Goal: Transaction & Acquisition: Purchase product/service

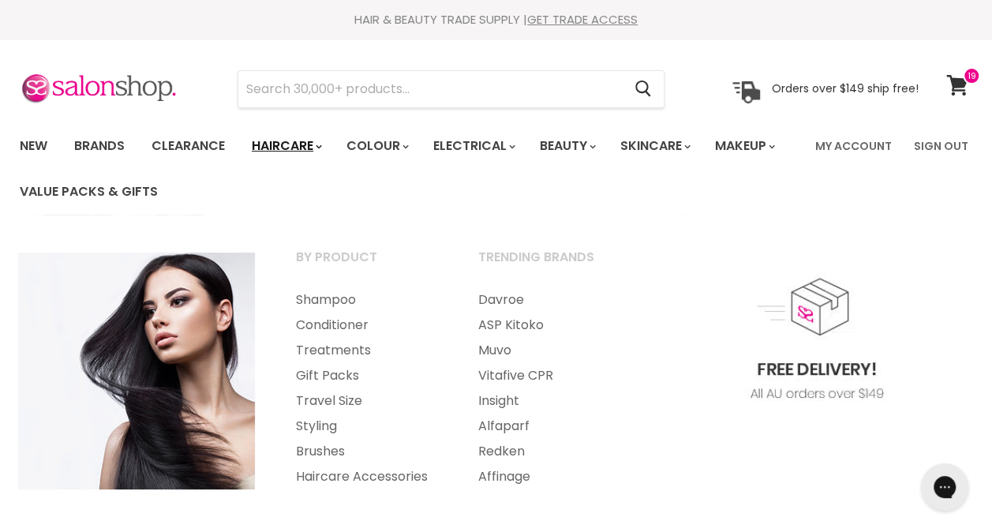
click at [267, 151] on link "Haircare" at bounding box center [286, 145] width 92 height 33
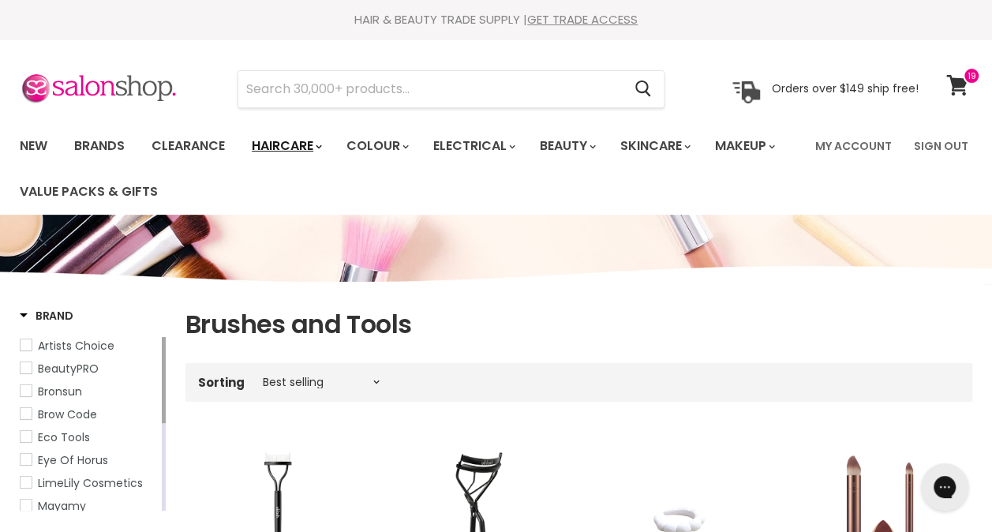
click at [295, 150] on link "Haircare" at bounding box center [286, 145] width 92 height 33
click at [291, 145] on link "Haircare" at bounding box center [286, 145] width 92 height 33
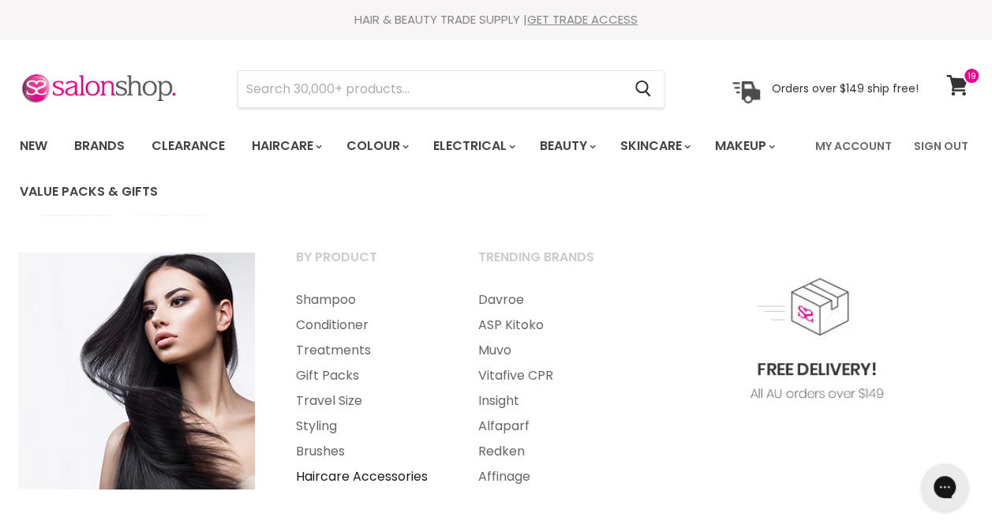
click at [346, 474] on link "Haircare Accessories" at bounding box center [365, 476] width 179 height 25
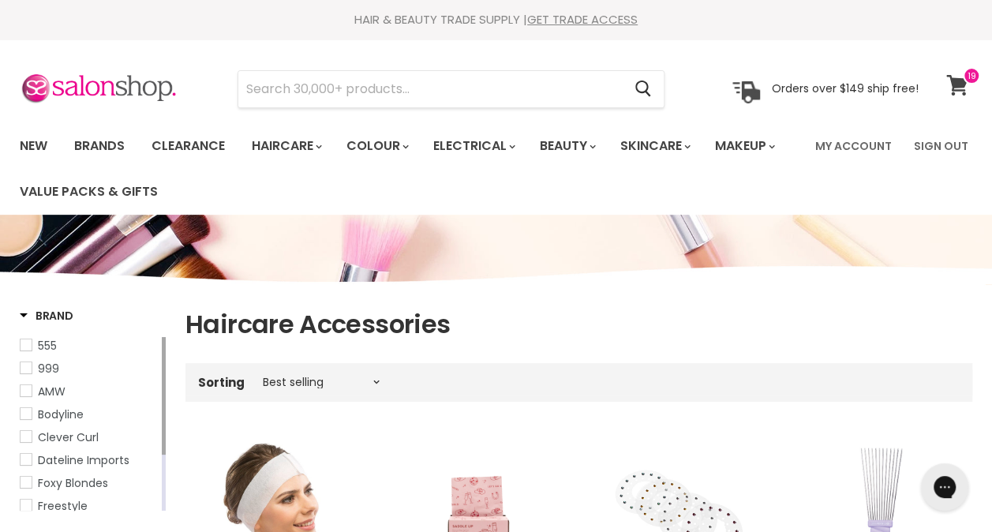
click at [962, 84] on span at bounding box center [970, 75] width 17 height 17
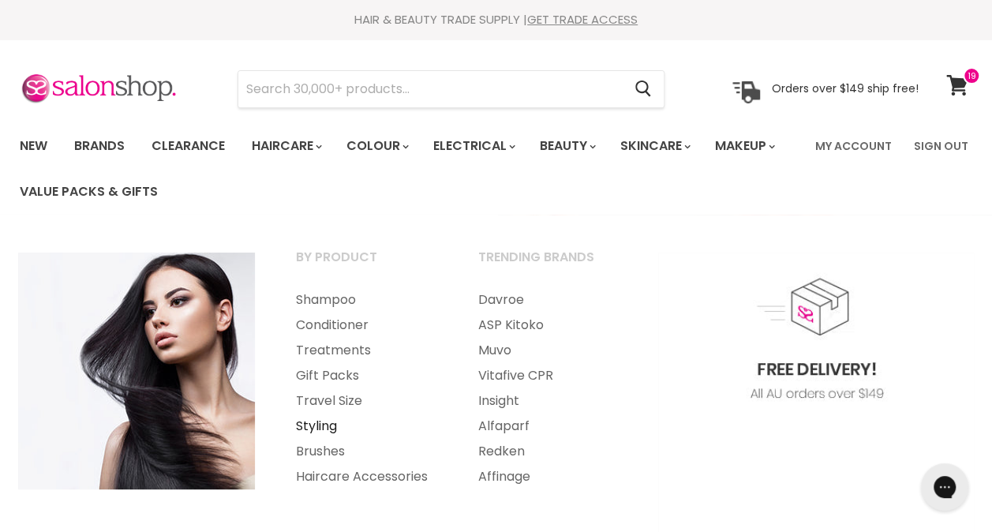
click at [321, 429] on link "Styling" at bounding box center [365, 425] width 179 height 25
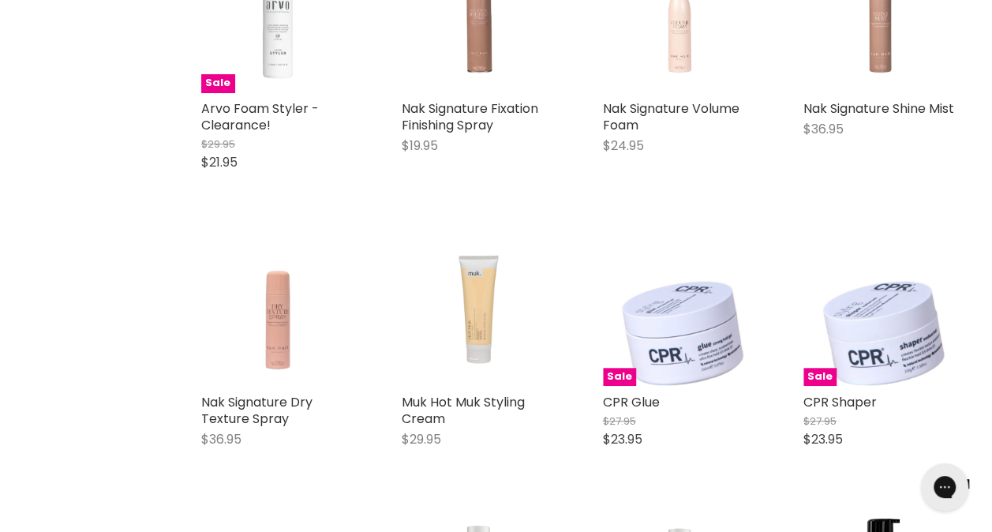
scroll to position [3145, 0]
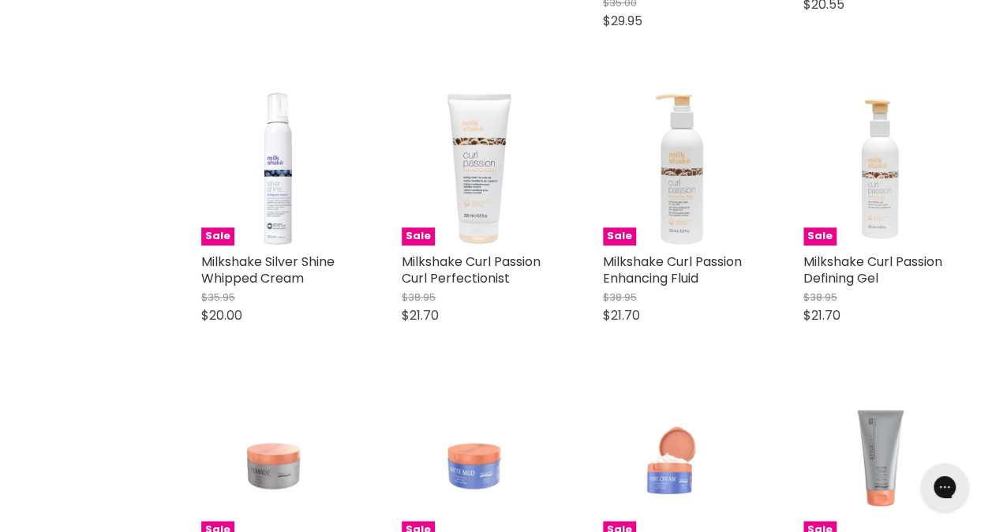
scroll to position [6866, 0]
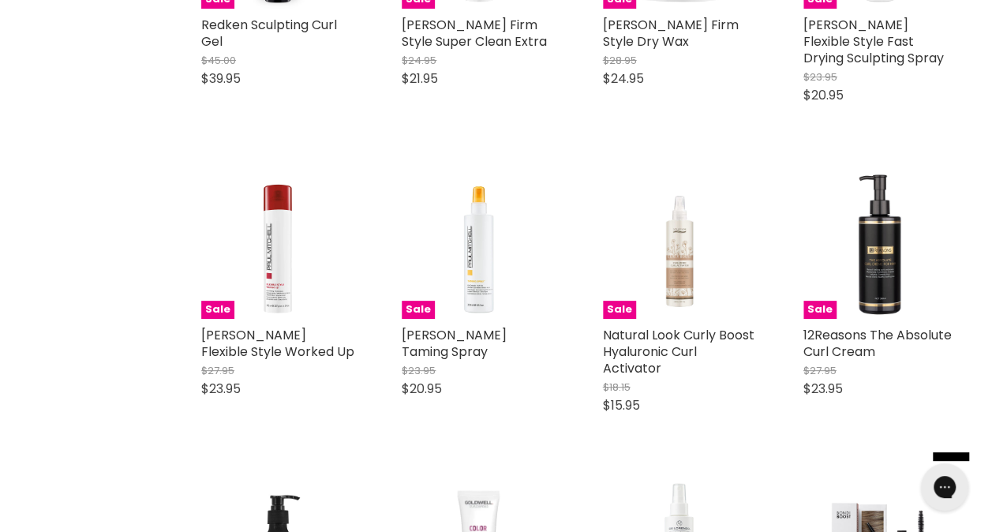
scroll to position [9105, 0]
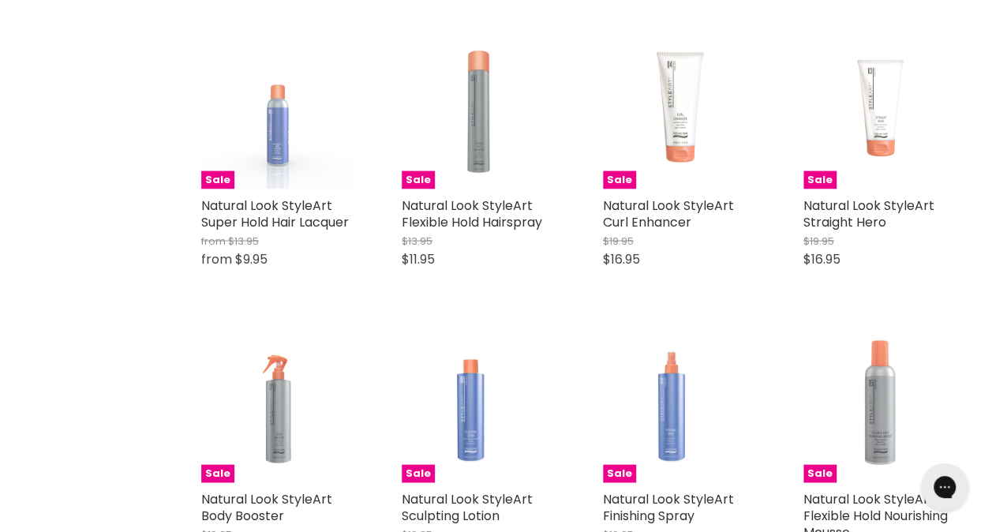
scroll to position [10410, 0]
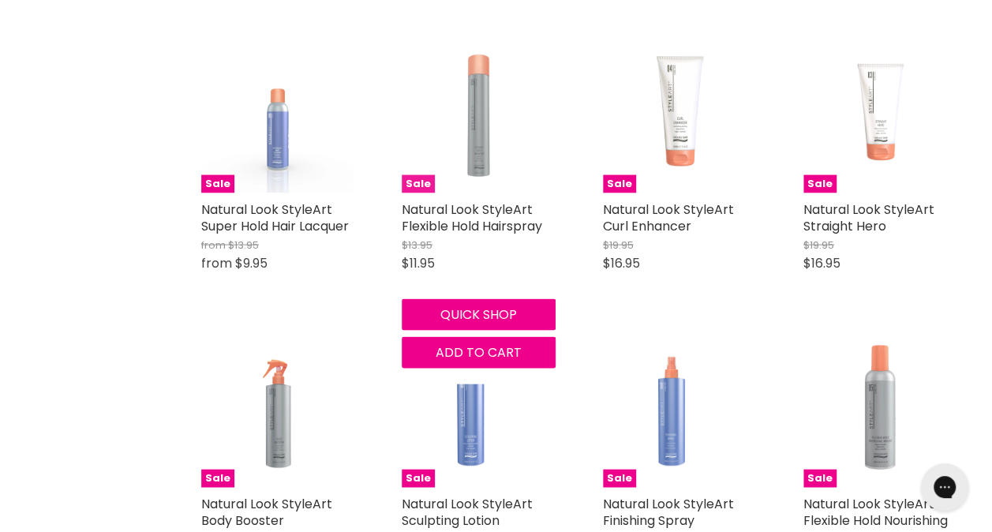
click at [475, 161] on img "Main content" at bounding box center [478, 115] width 153 height 153
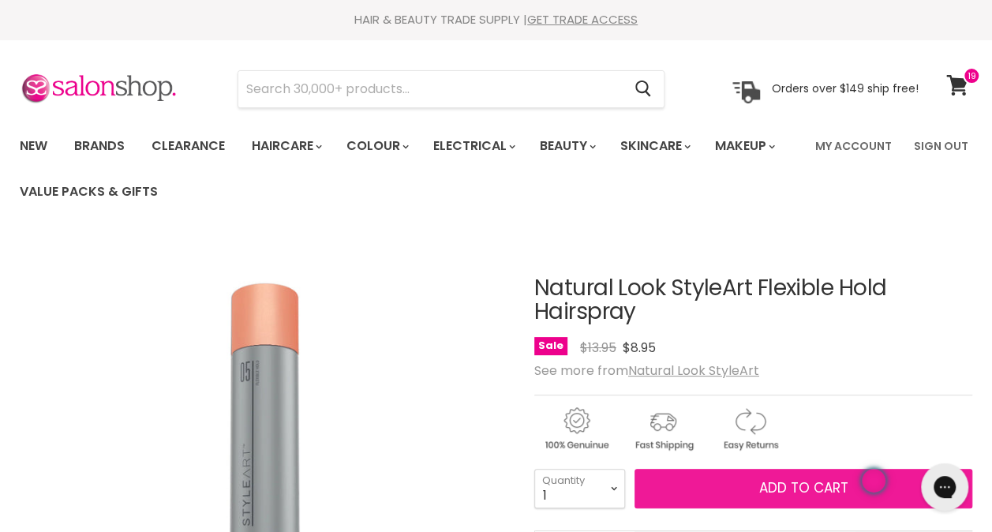
click at [798, 491] on span "Add to cart" at bounding box center [802, 487] width 89 height 19
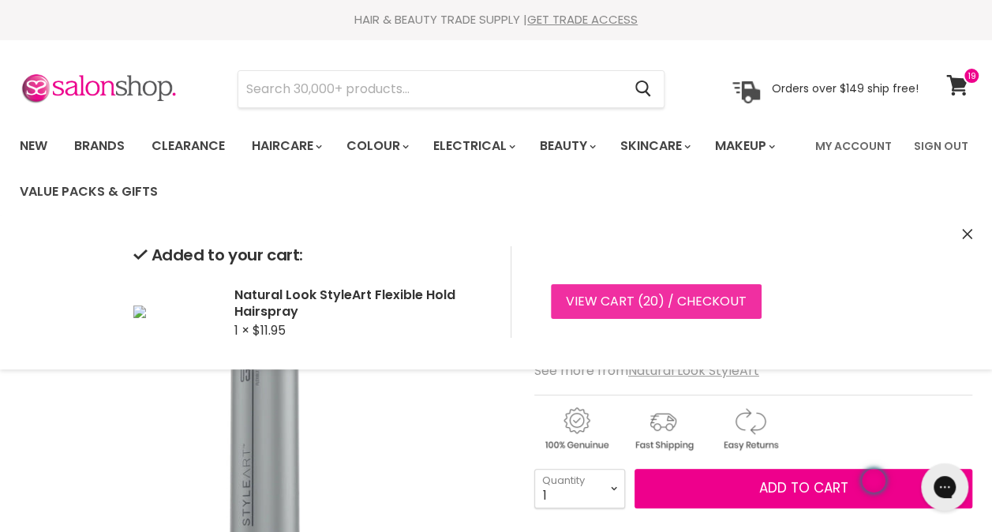
click at [669, 308] on link "View cart ( 20 ) / Checkout" at bounding box center [656, 301] width 211 height 35
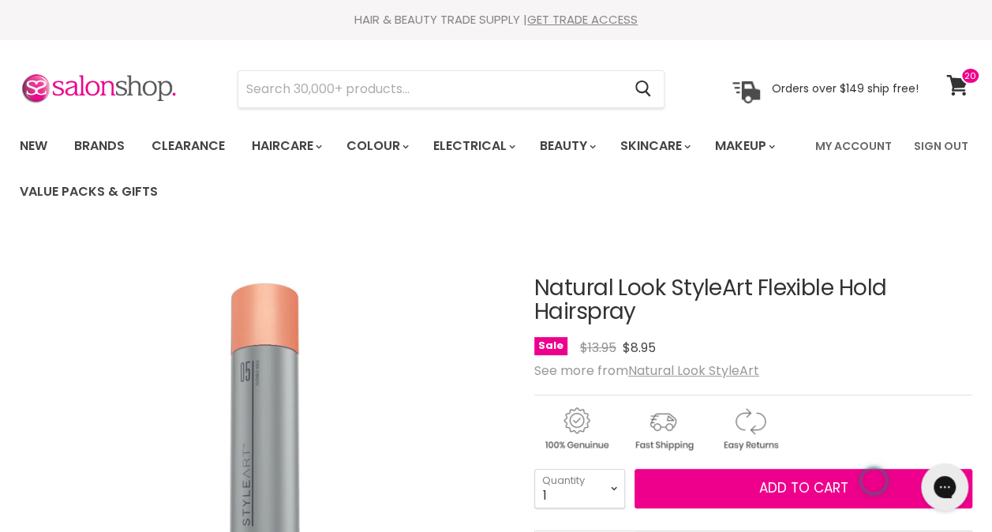
click at [557, 184] on ul "New Brands Clearance Haircare" at bounding box center [407, 169] width 798 height 92
click at [963, 75] on span at bounding box center [970, 75] width 20 height 17
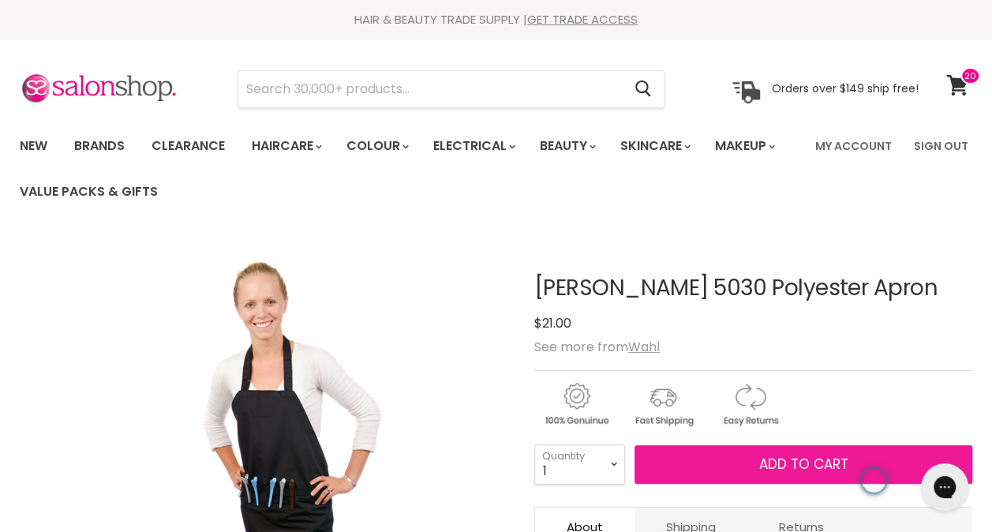
click at [804, 461] on span "Add to cart" at bounding box center [802, 463] width 89 height 19
click at [802, 469] on span "Add to cart" at bounding box center [802, 463] width 89 height 19
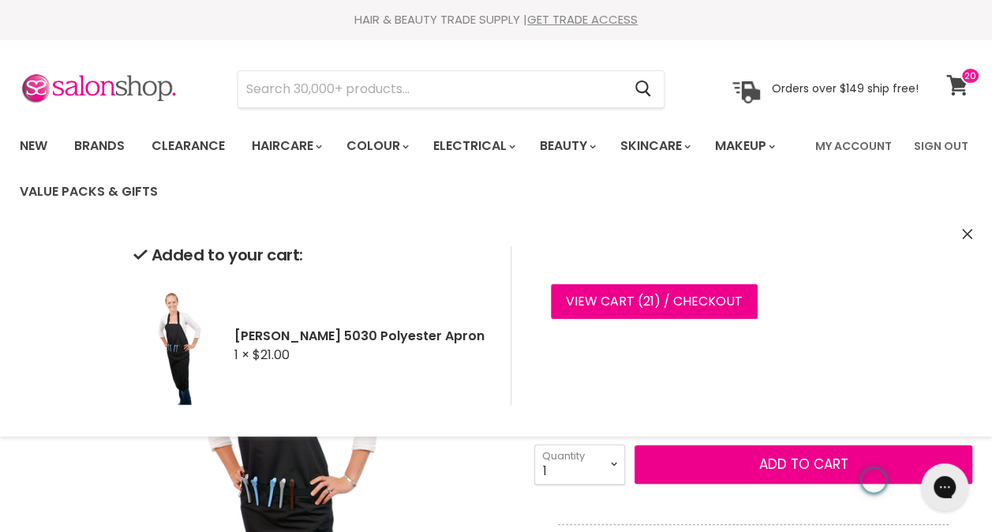
click at [964, 85] on icon at bounding box center [956, 85] width 21 height 21
